Goal: Information Seeking & Learning: Understand process/instructions

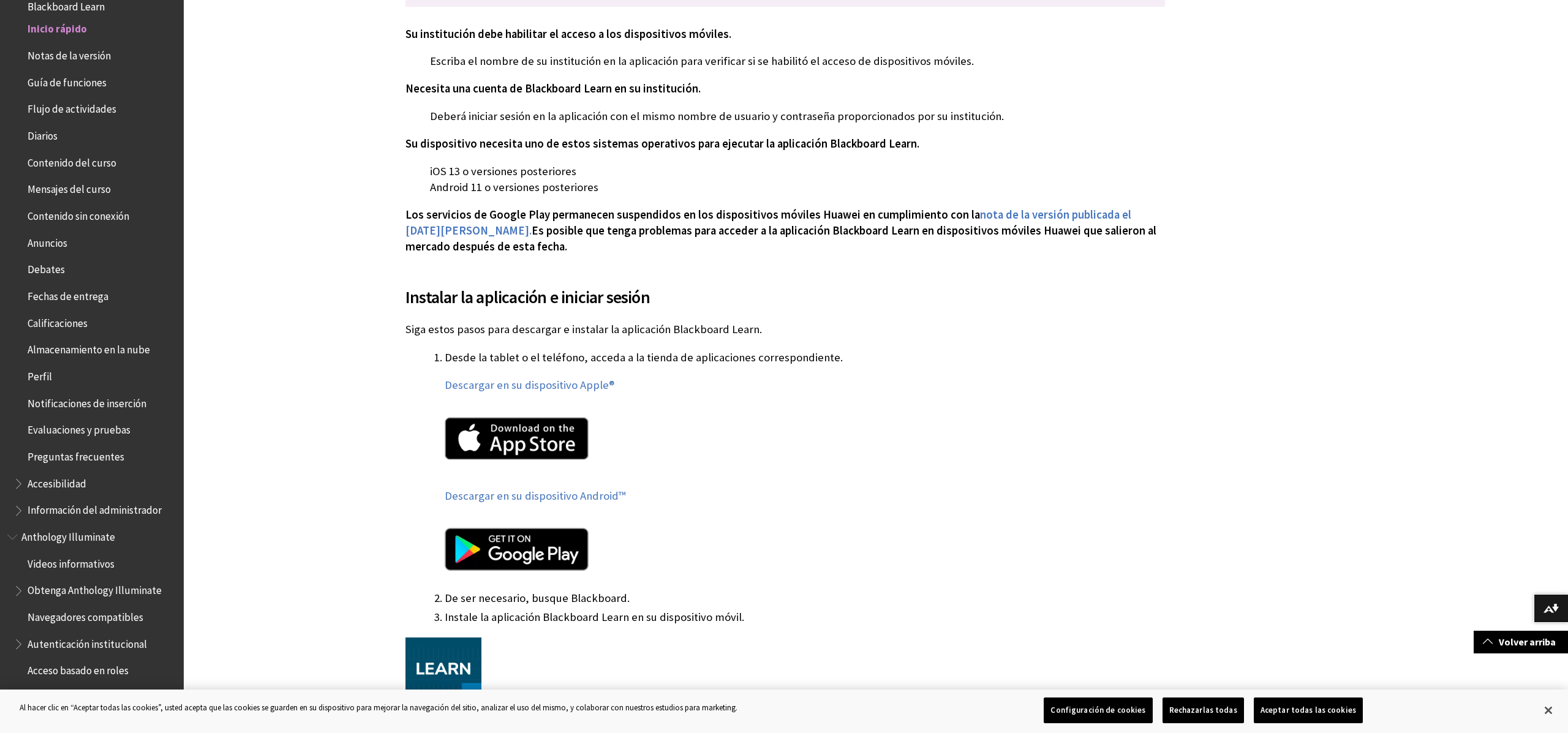
scroll to position [350, 0]
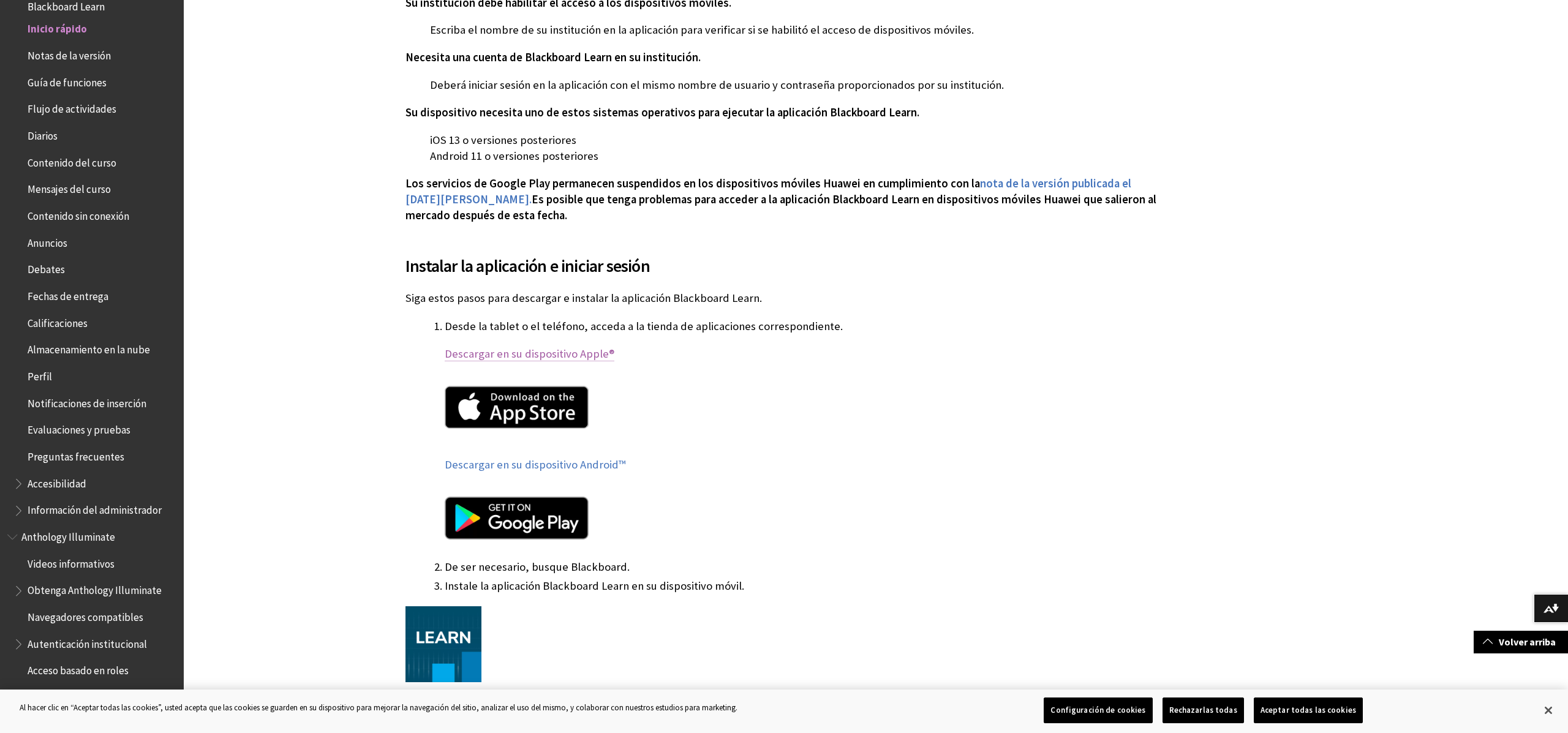
click at [561, 351] on link "Descargar en su dispositivo Apple®" at bounding box center [529, 354] width 170 height 15
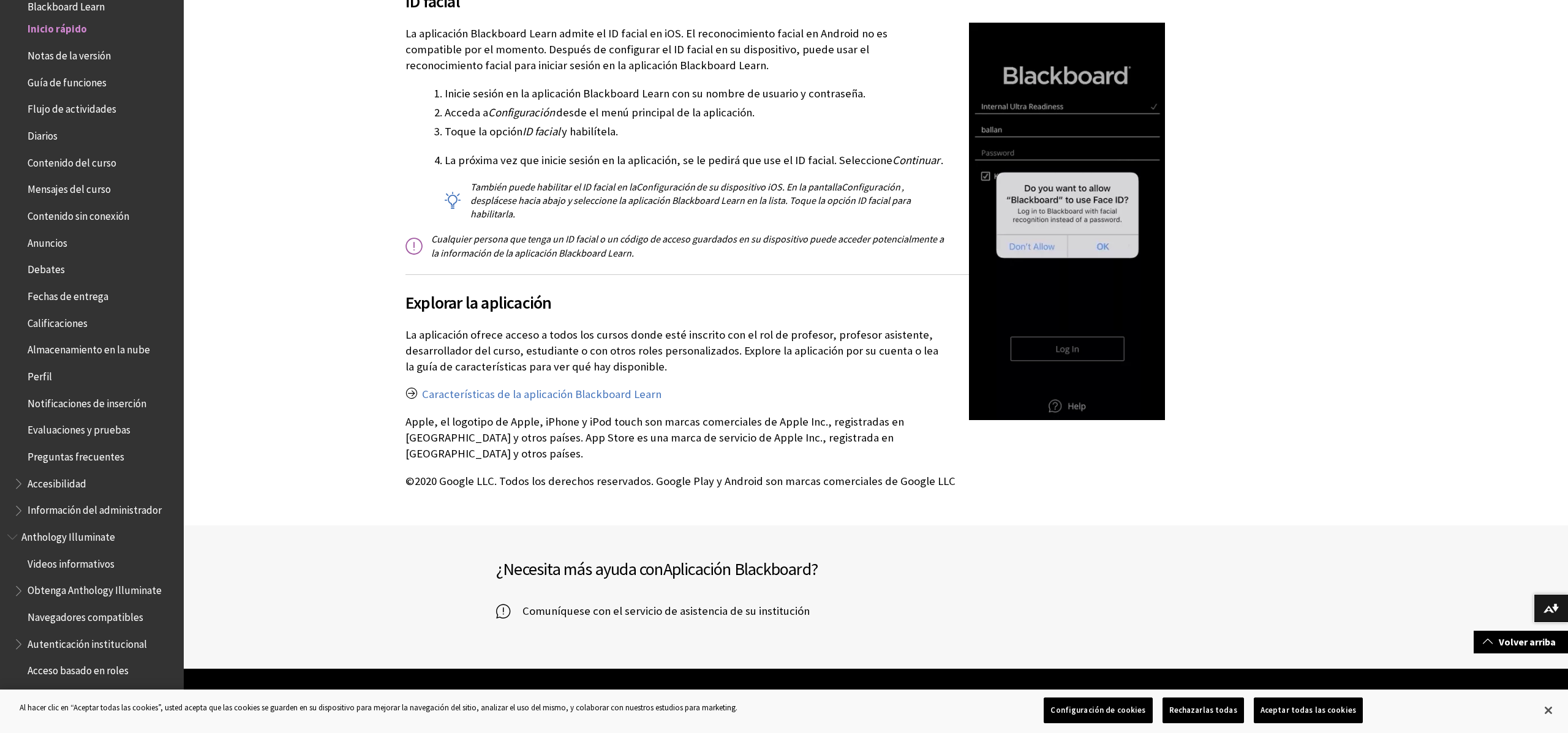
scroll to position [1692, 0]
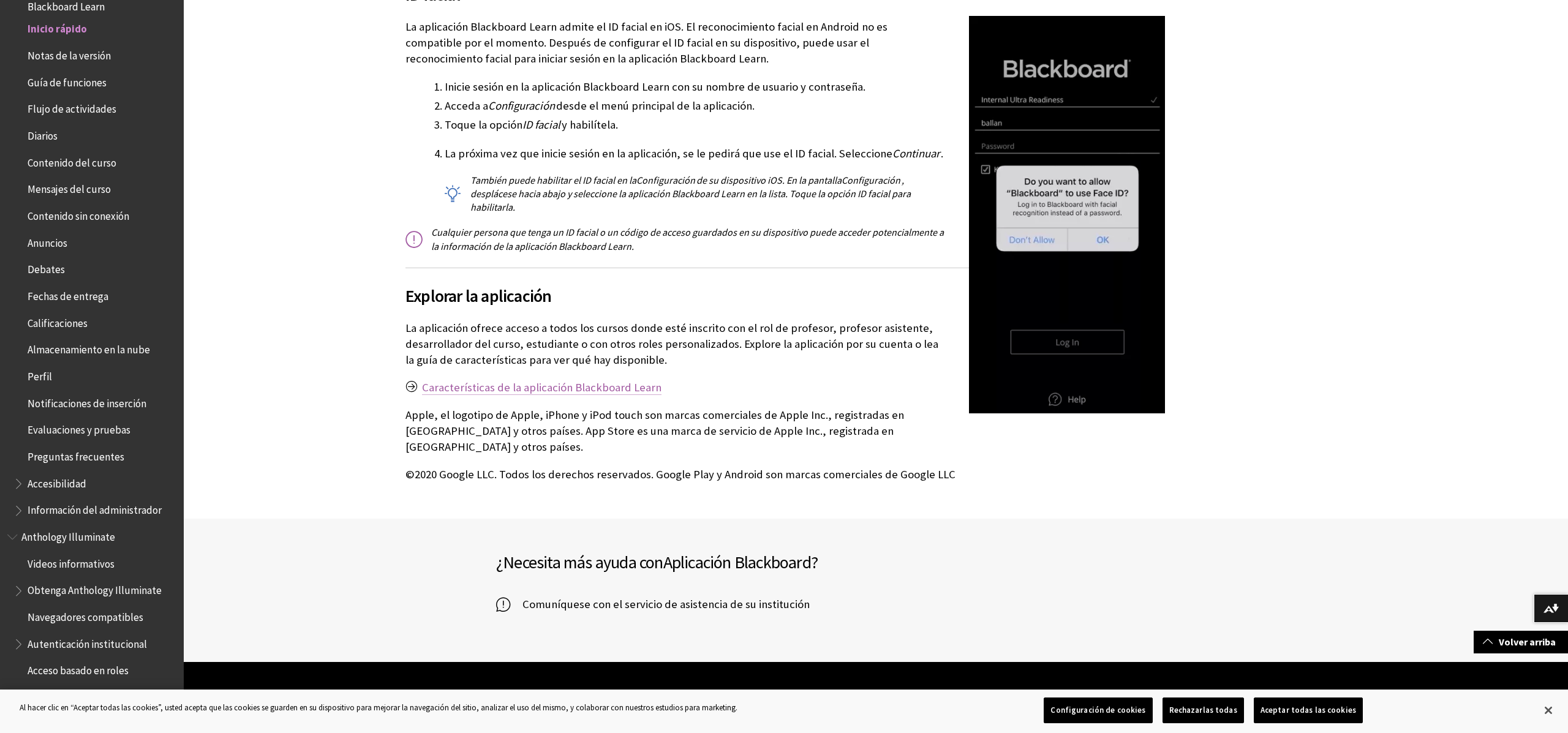
click at [605, 384] on link "Características de la aplicación Blackboard Learn" at bounding box center [541, 388] width 240 height 15
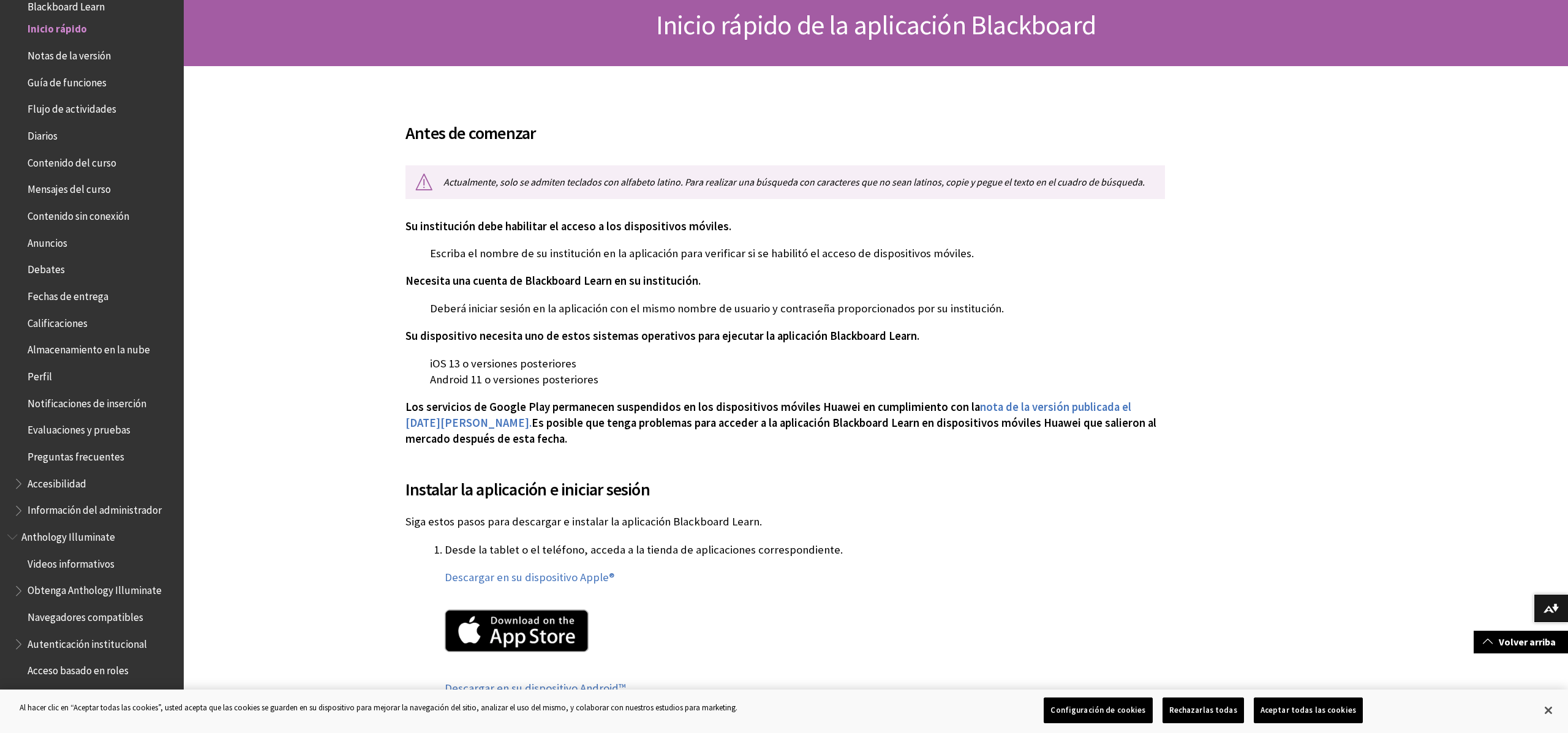
scroll to position [0, 0]
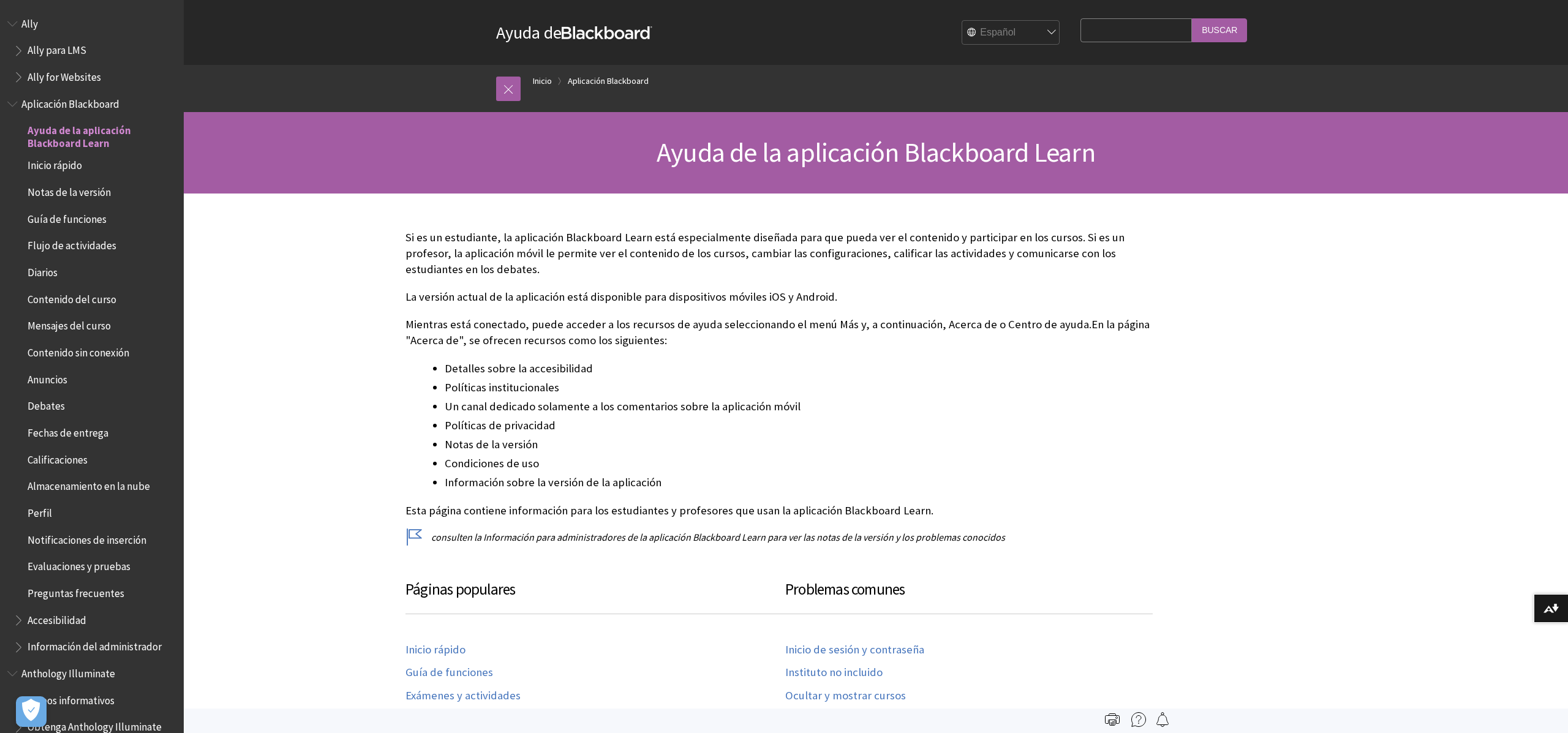
click at [93, 106] on span "Aplicación Blackboard" at bounding box center [70, 101] width 98 height 16
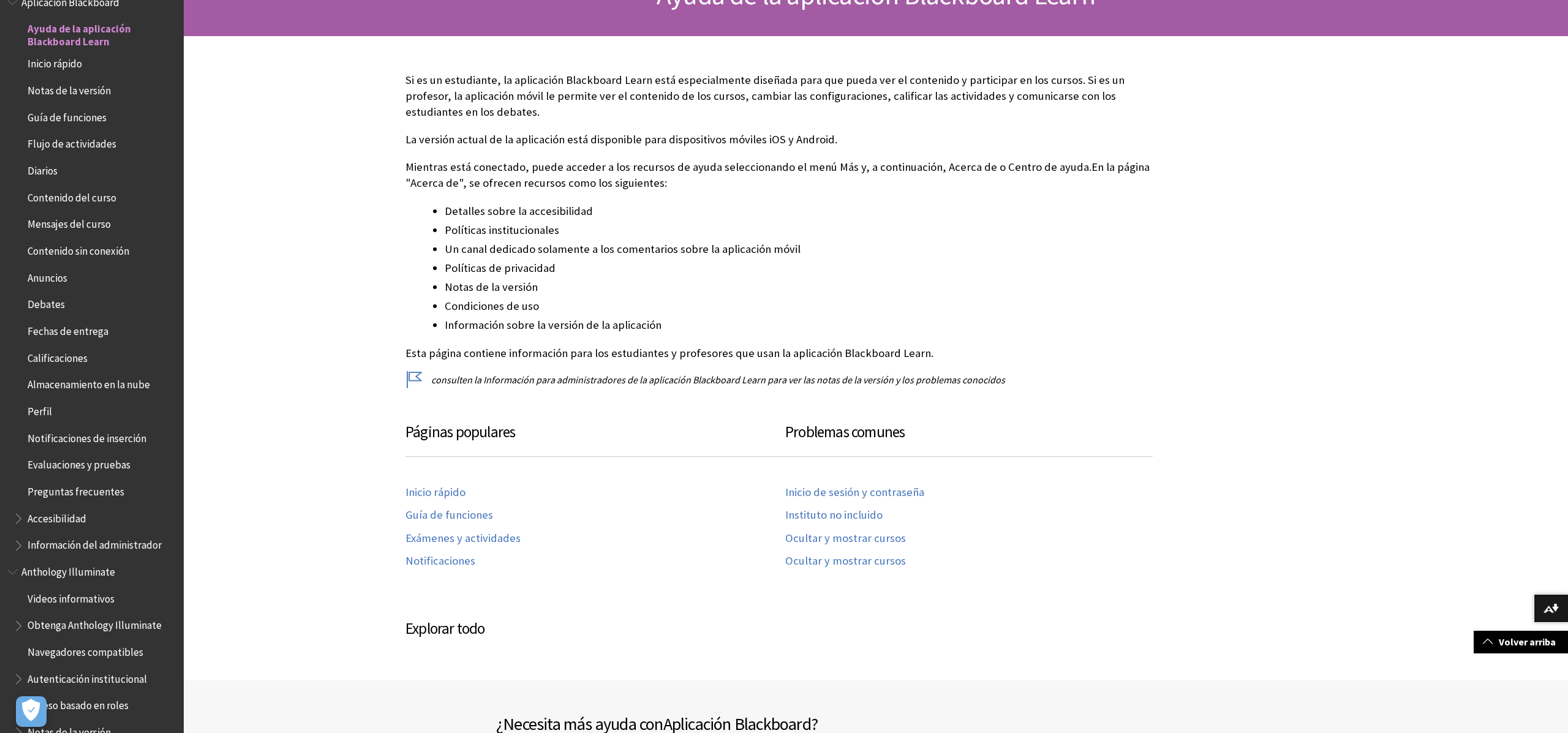
scroll to position [116, 0]
